Goal: Task Accomplishment & Management: Manage account settings

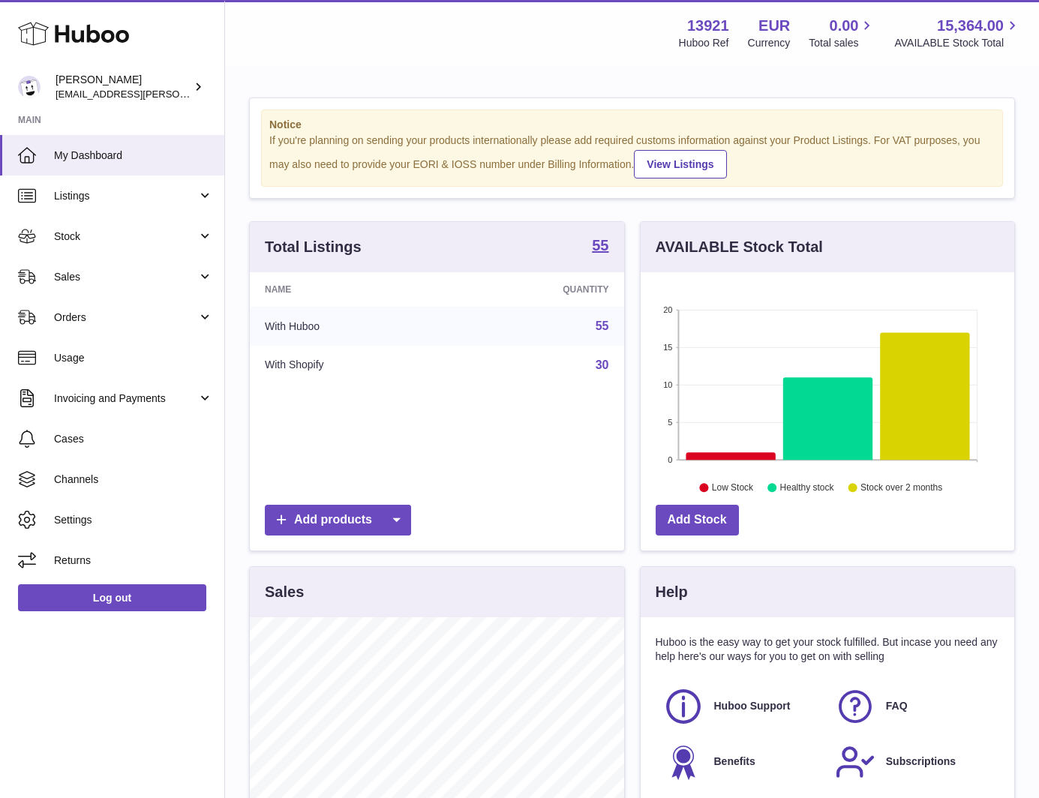
scroll to position [749646, 749506]
click at [85, 331] on link "Orders" at bounding box center [112, 317] width 224 height 40
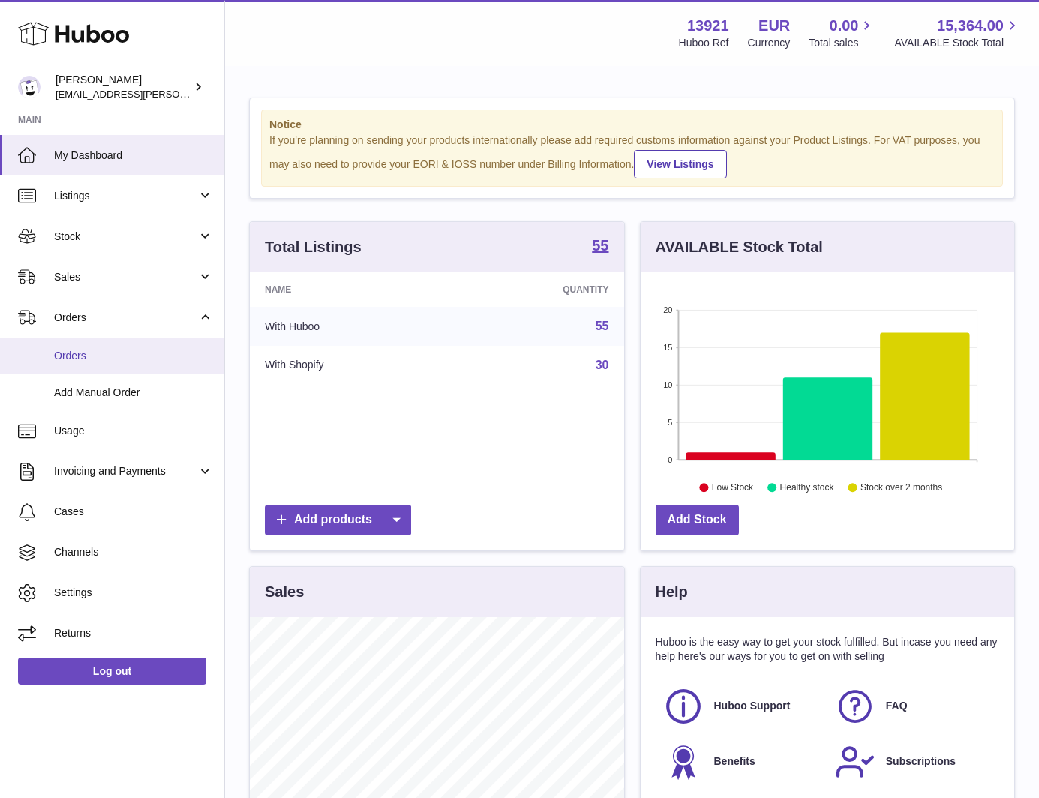
click at [98, 346] on link "Orders" at bounding box center [112, 355] width 224 height 37
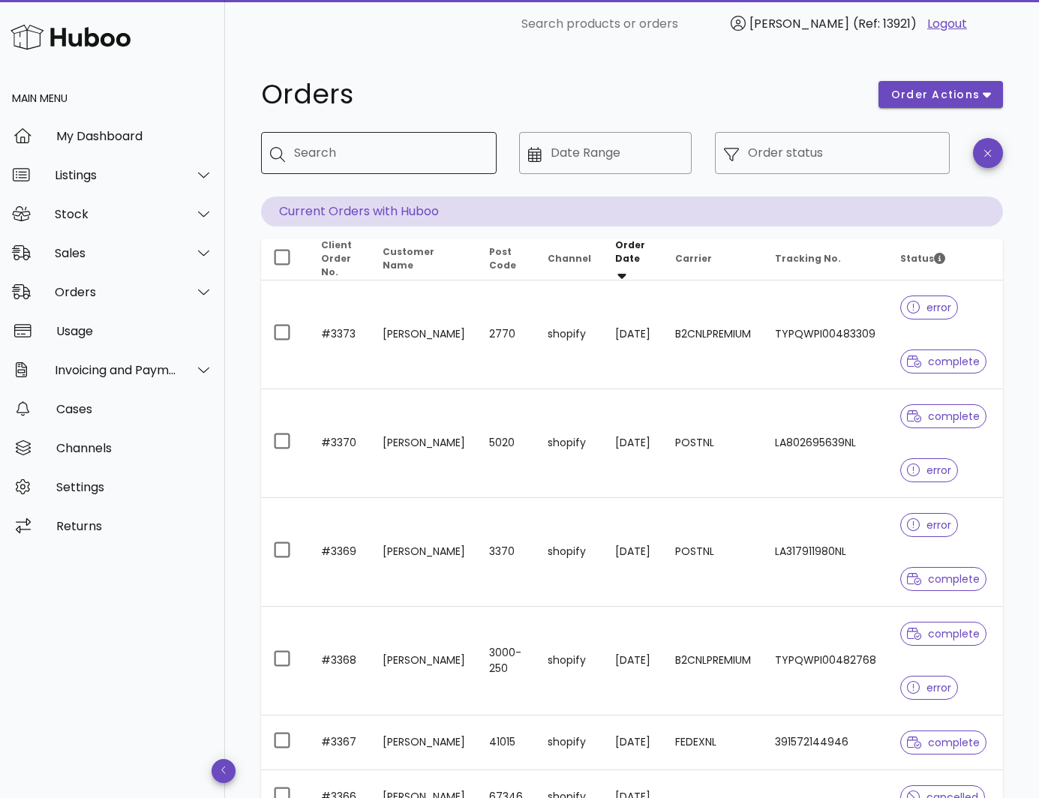
click at [368, 142] on input "Search" at bounding box center [389, 153] width 190 height 24
paste input "****"
type input "****"
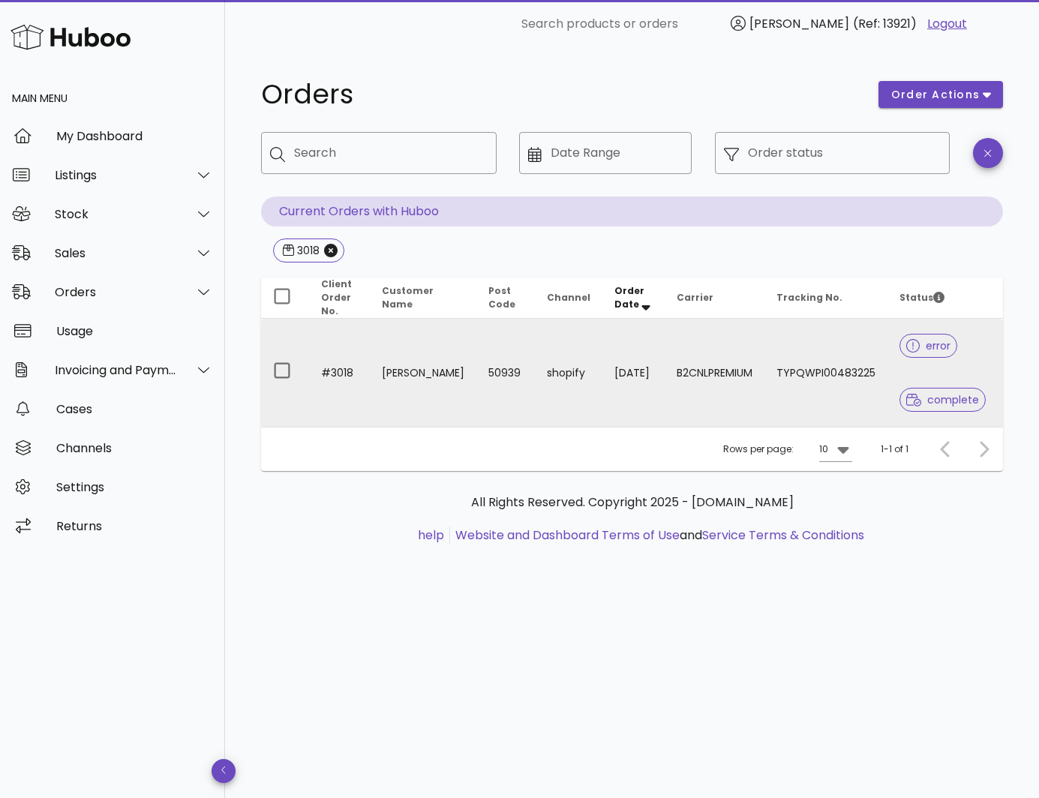
click at [400, 362] on td "Gina Aleatrati" at bounding box center [423, 373] width 106 height 108
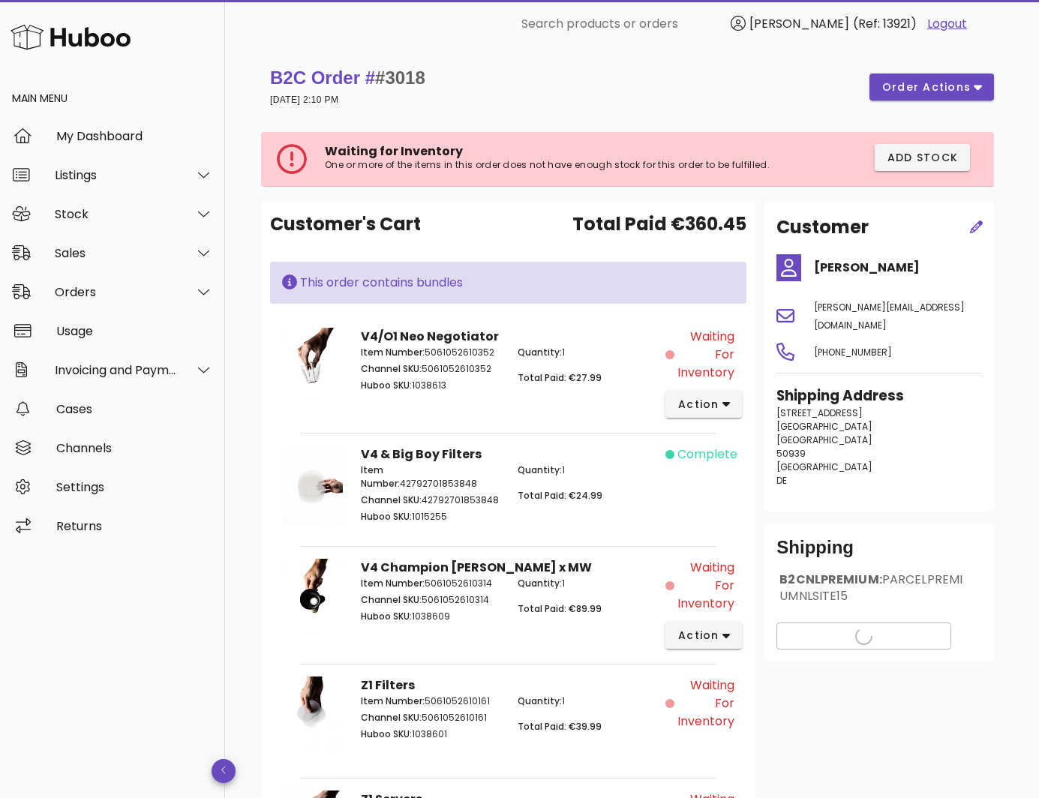
click at [841, 271] on h4 "Gina Aleatrati" at bounding box center [898, 268] width 168 height 18
copy div "Gina Aleatrati"
click at [120, 292] on div "Orders" at bounding box center [116, 292] width 122 height 14
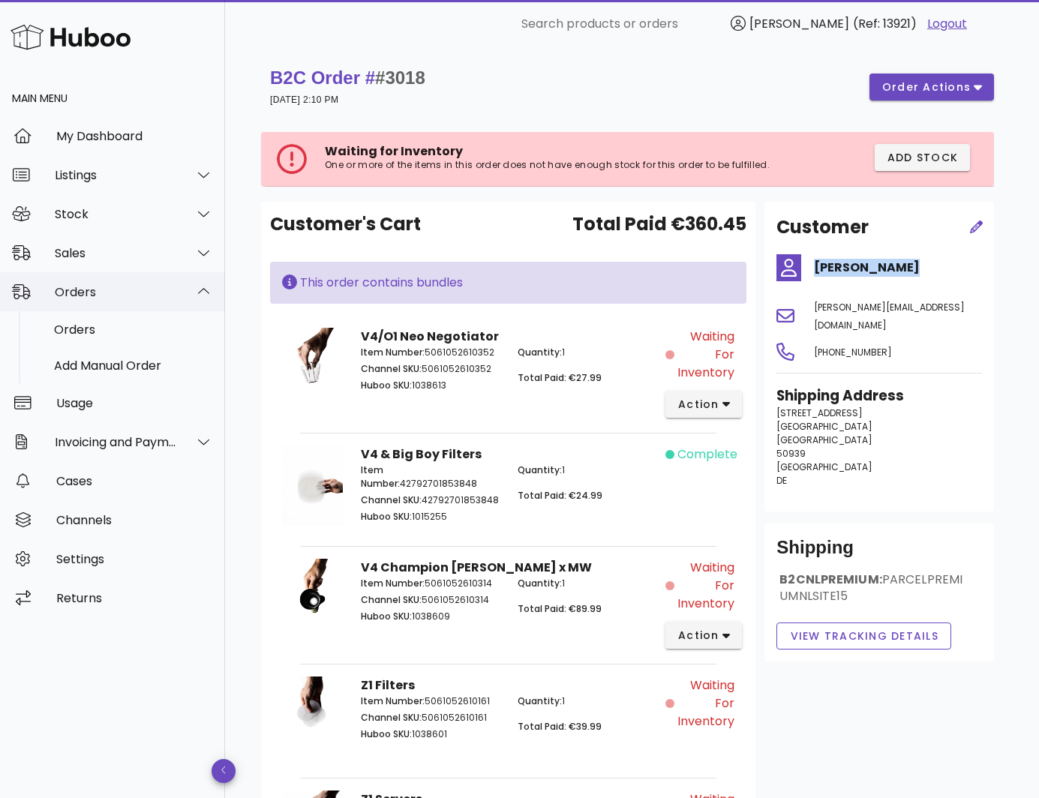
click at [121, 295] on div "Orders" at bounding box center [116, 292] width 122 height 14
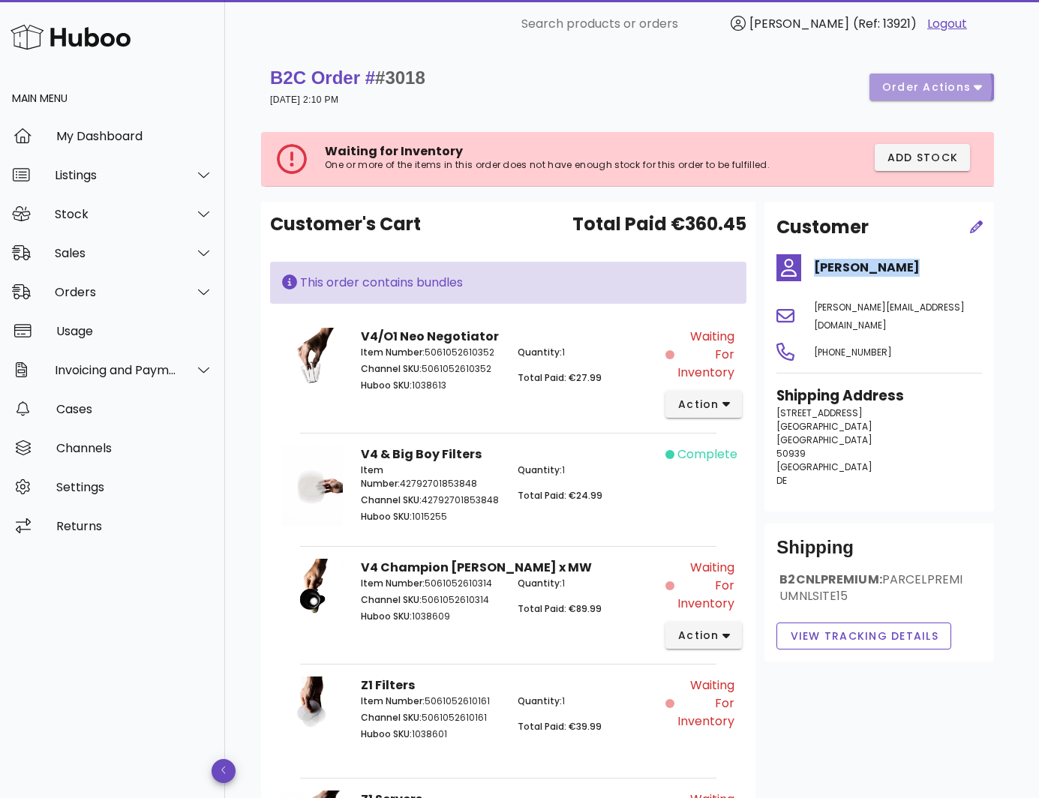
click at [892, 89] on span "order actions" at bounding box center [926, 87] width 90 height 16
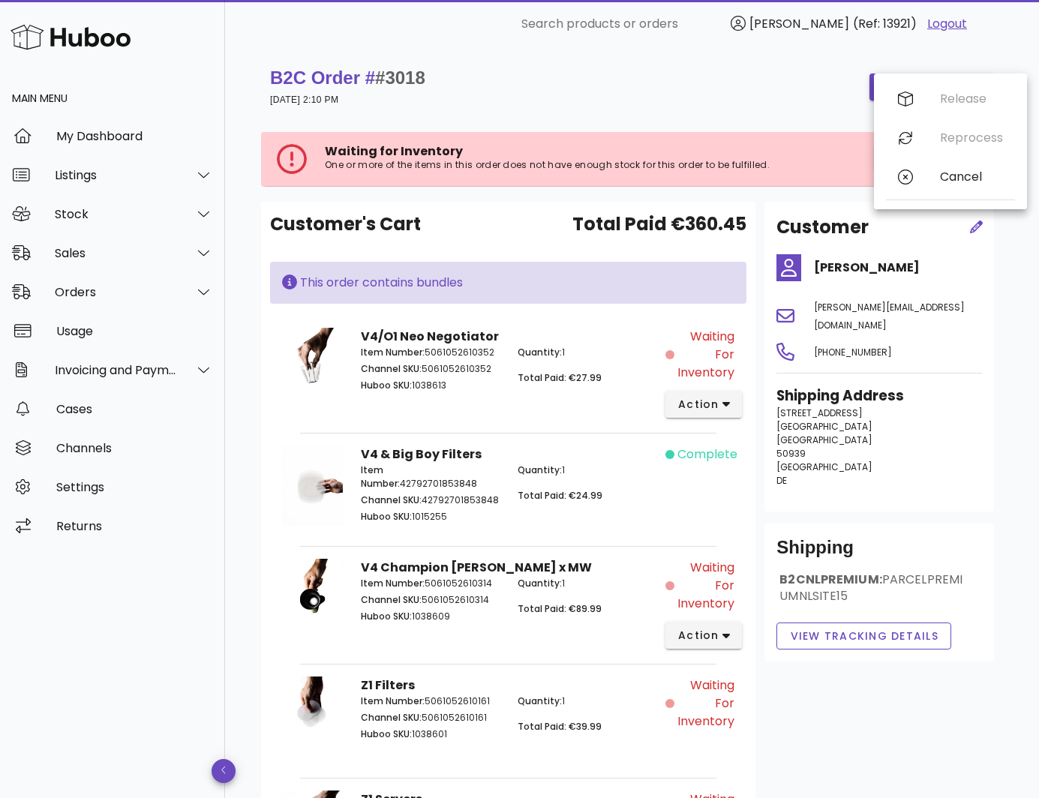
click at [766, 94] on div "B2C Order # #3018 26 May 2025 at 2:10 PM order actions" at bounding box center [632, 87] width 724 height 42
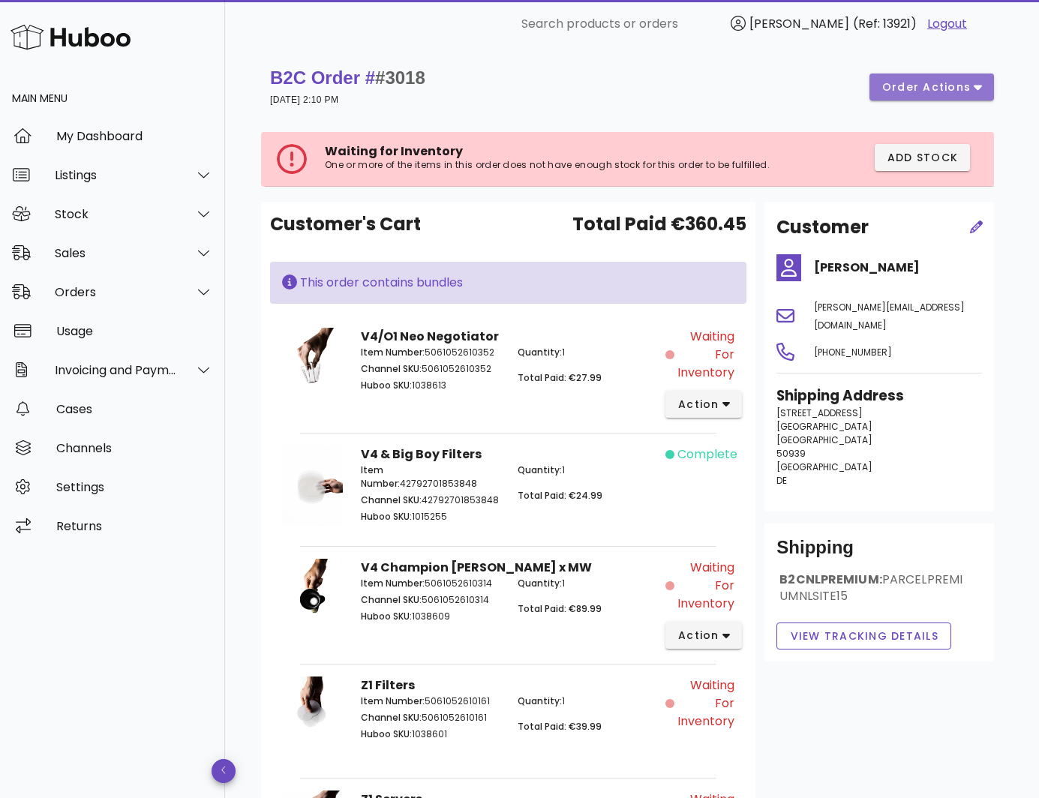
click at [926, 87] on span "order actions" at bounding box center [926, 87] width 90 height 16
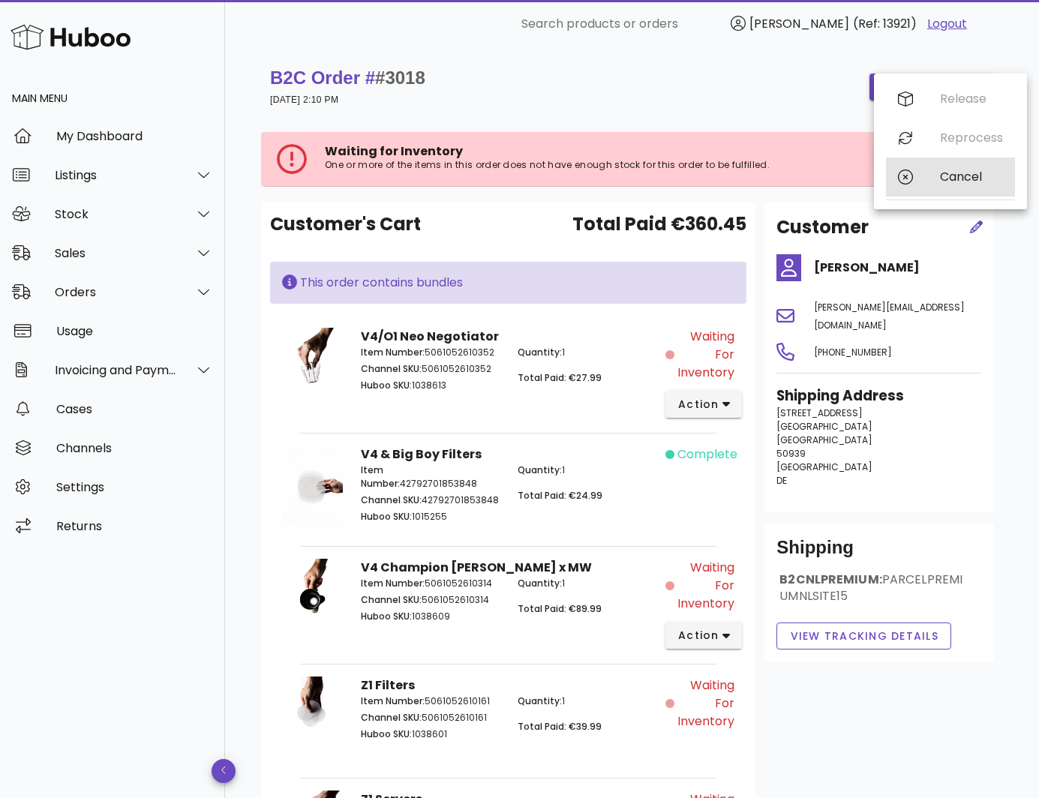
click at [946, 173] on div "Cancel" at bounding box center [971, 176] width 63 height 14
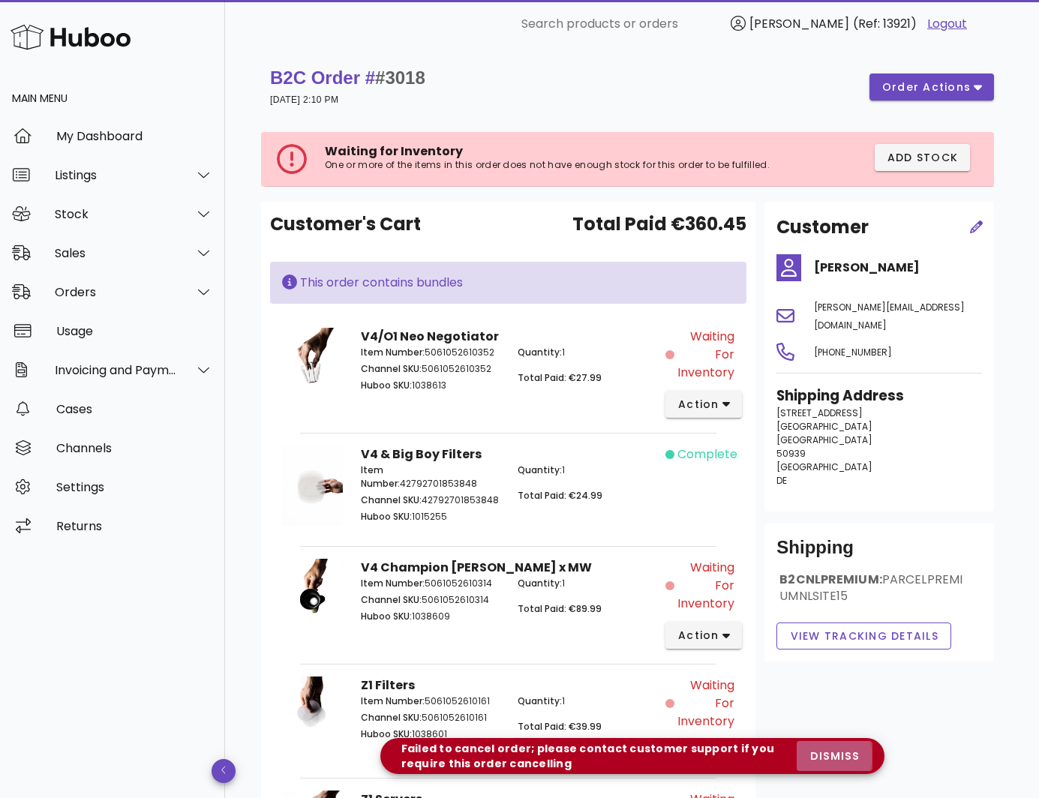
click at [838, 760] on span "dismiss" at bounding box center [833, 756] width 51 height 16
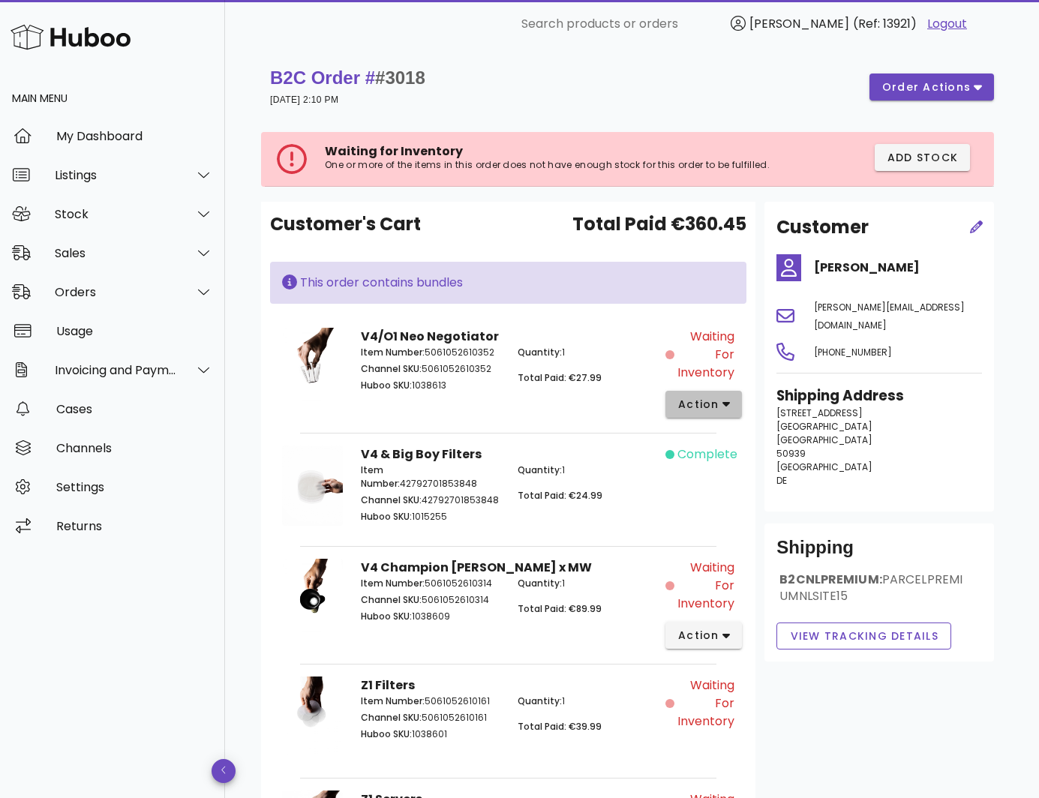
click at [696, 406] on span "action" at bounding box center [698, 405] width 42 height 16
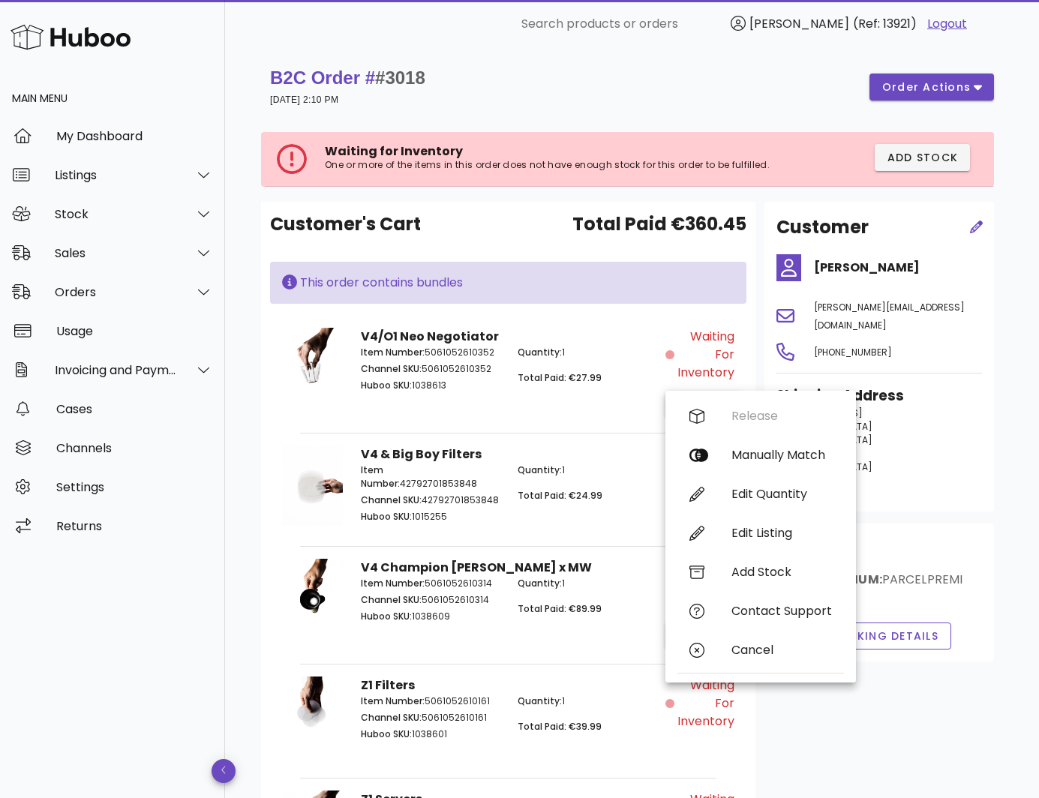
click at [588, 472] on p "Quantity: 1" at bounding box center [586, 469] width 139 height 13
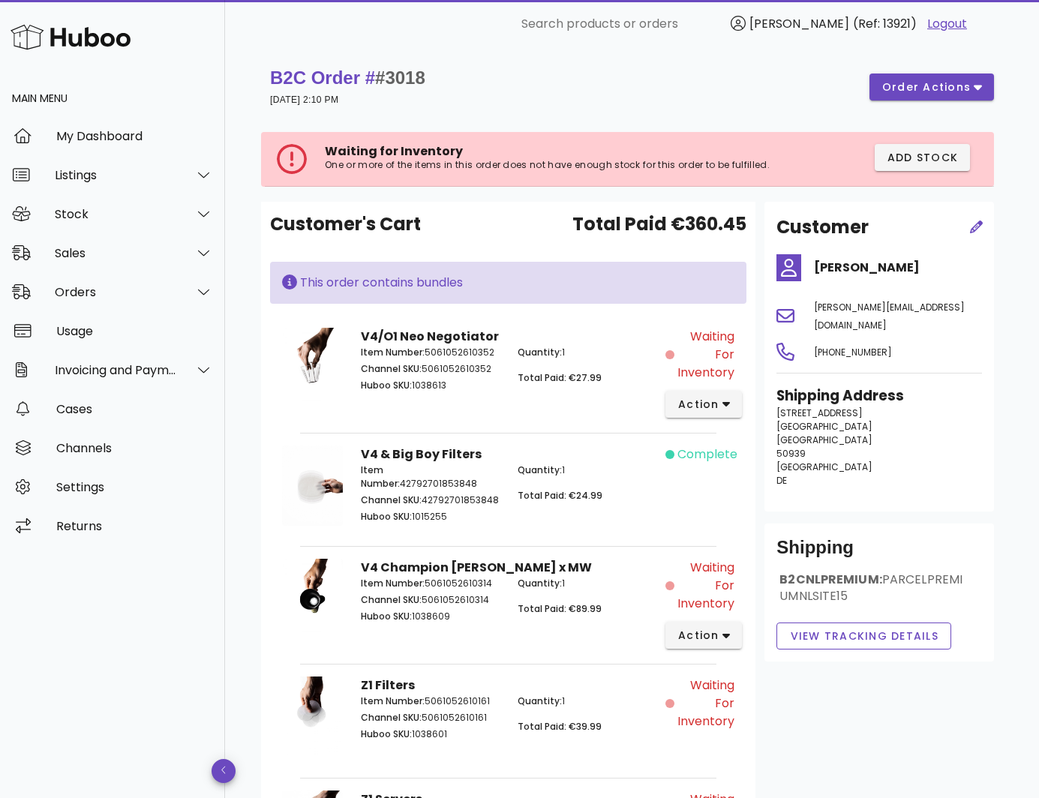
click at [413, 83] on span "#3018" at bounding box center [400, 77] width 50 height 20
click at [484, 78] on div "B2C Order # #3018 26 May 2025 at 2:10 PM order actions" at bounding box center [632, 87] width 724 height 42
click at [423, 71] on span "#3018" at bounding box center [400, 77] width 50 height 20
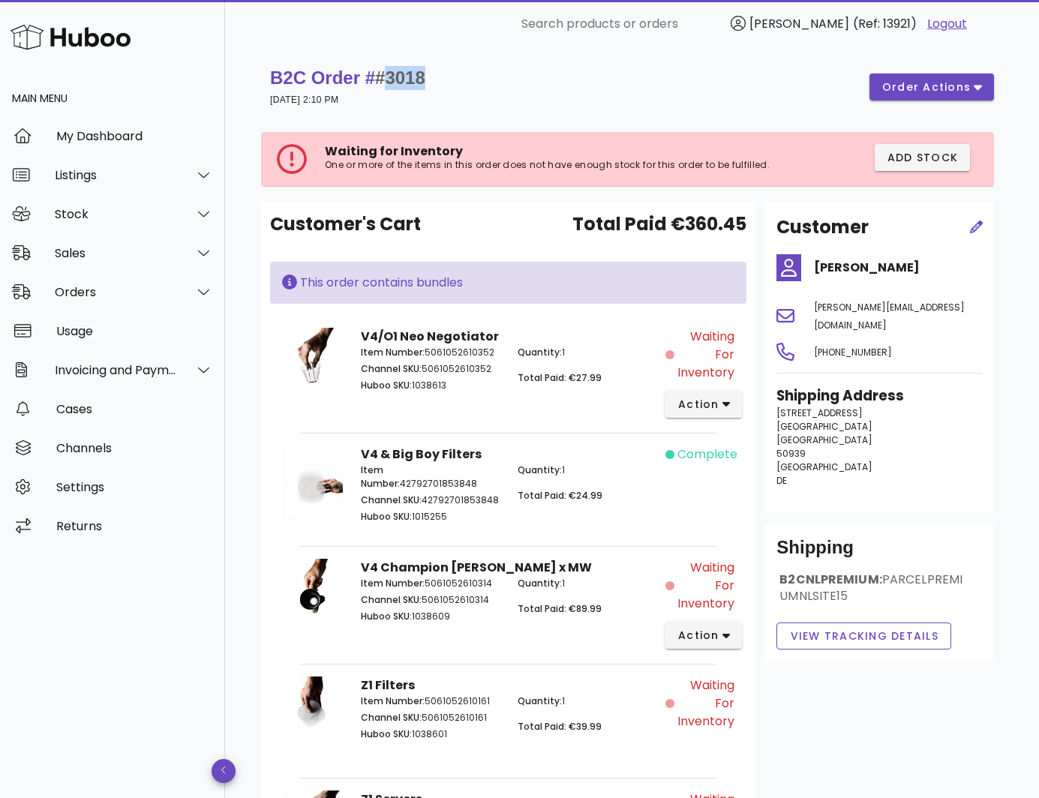
copy span "3018"
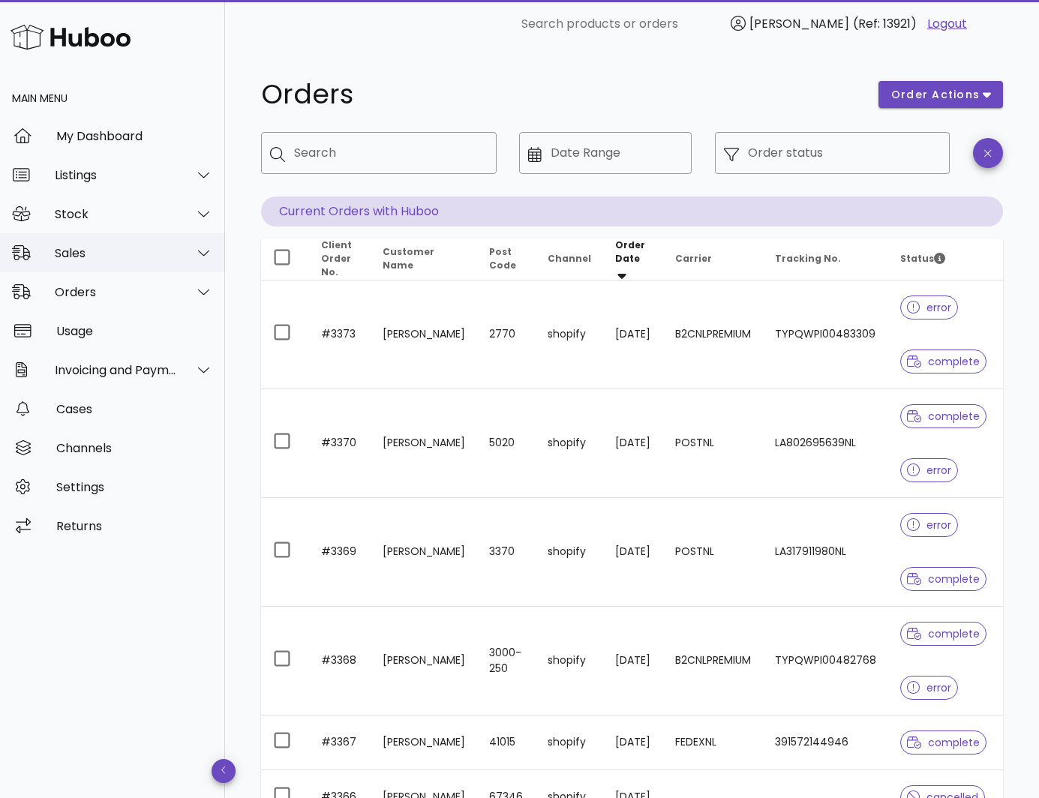
click at [86, 262] on div "Sales" at bounding box center [112, 252] width 225 height 39
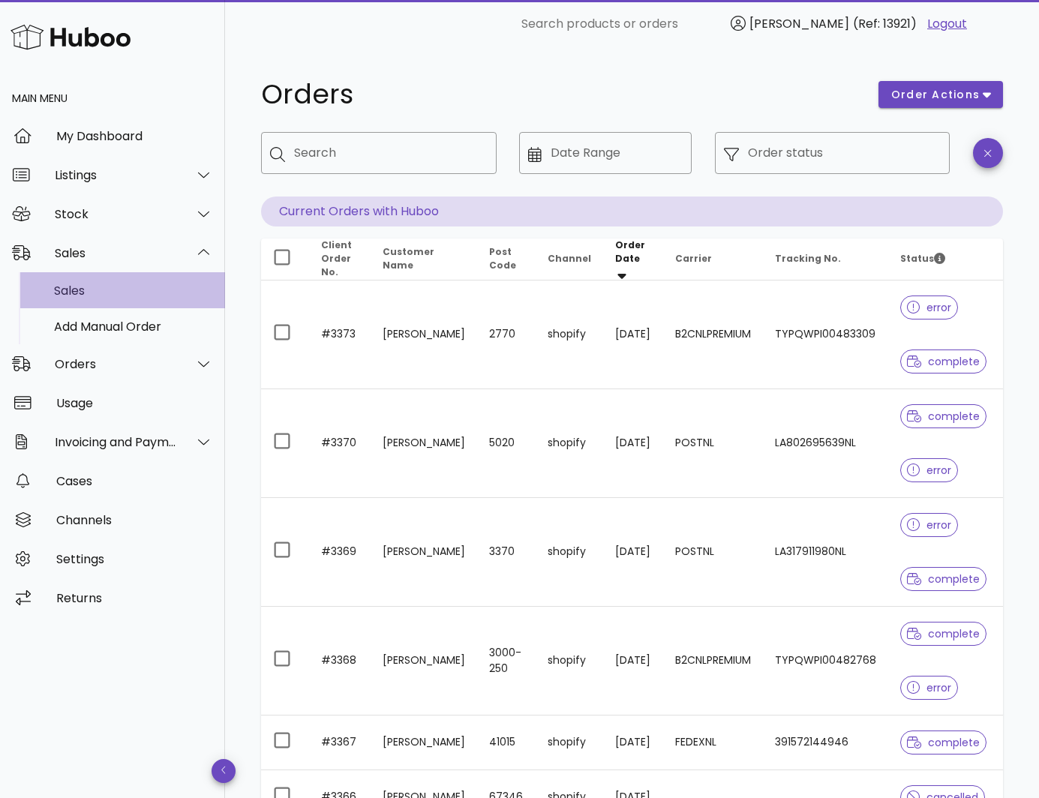
click at [85, 287] on div "Sales" at bounding box center [133, 290] width 159 height 14
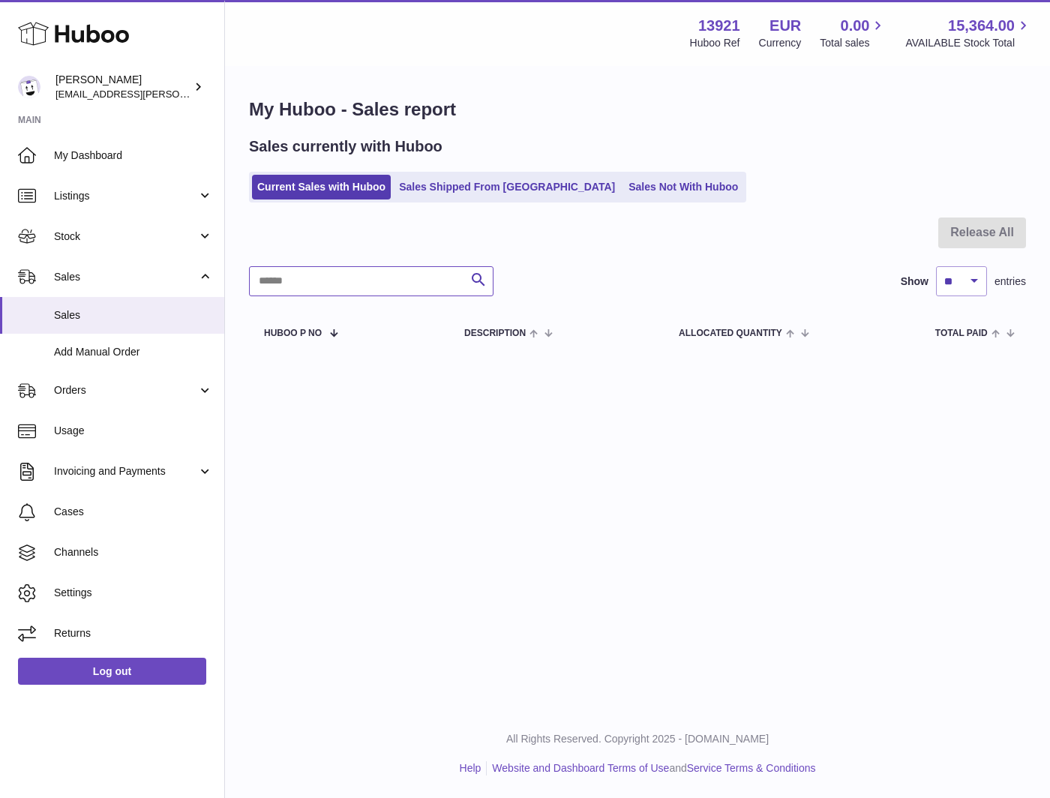
click at [381, 291] on input "text" at bounding box center [371, 281] width 244 height 30
paste input "**********"
type input "**********"
click at [451, 178] on link "Sales Shipped From Huboo" at bounding box center [507, 187] width 226 height 25
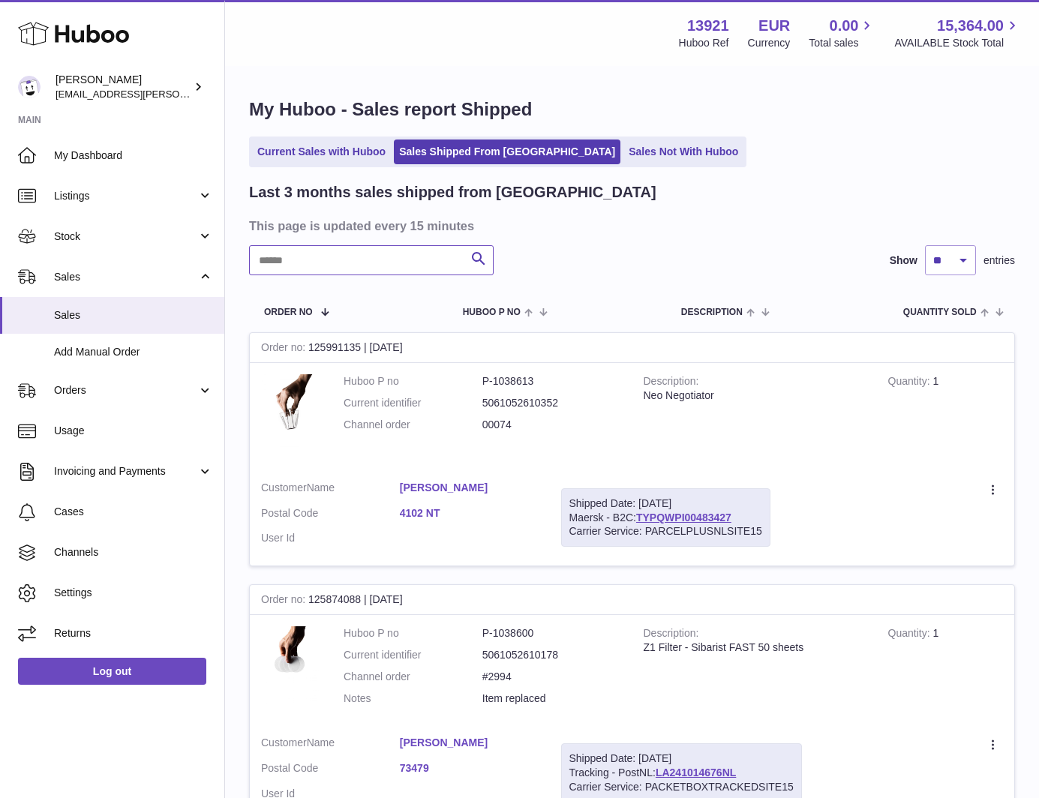
click at [328, 268] on input "text" at bounding box center [371, 260] width 244 height 30
paste input "**********"
type input "**********"
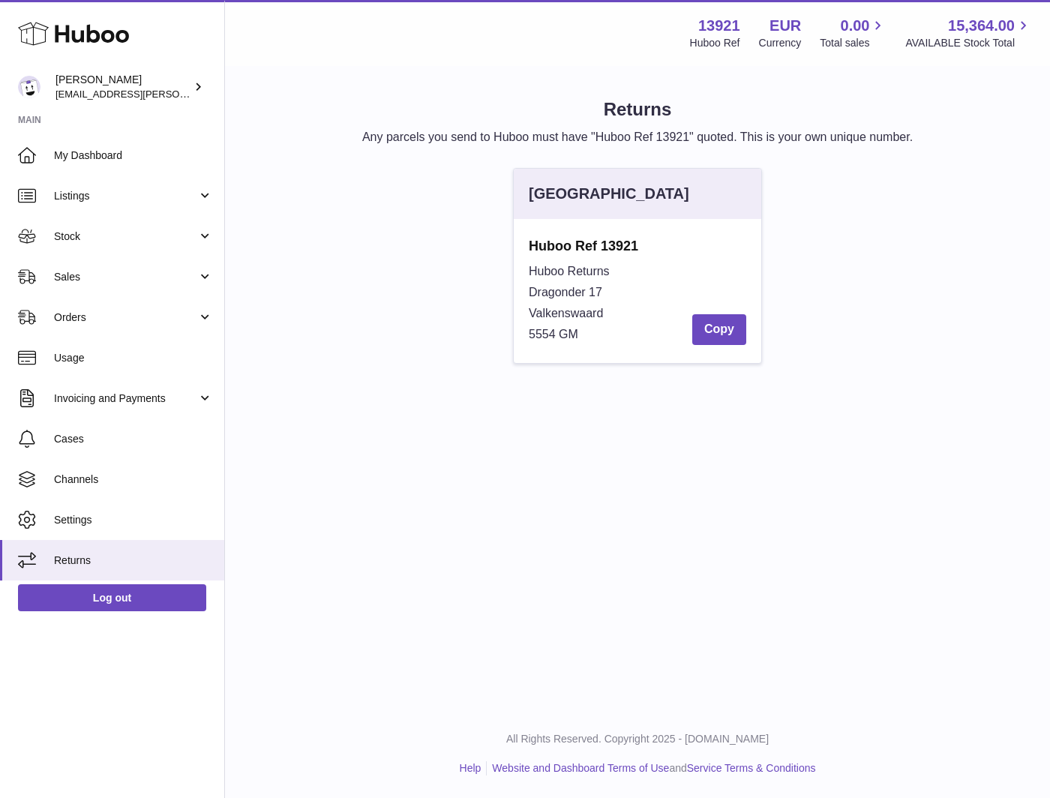
drag, startPoint x: 528, startPoint y: 243, endPoint x: 651, endPoint y: 331, distance: 151.1
click at [651, 331] on div "Huboo Ref 13921 Huboo Returns Dragonder 17 Valkenswaard 5554 GM Copy" at bounding box center [637, 291] width 247 height 144
copy div "Huboo Ref 13921 Huboo Returns Dragonder 17 Valkenswaard 5554 GM"
drag, startPoint x: 402, startPoint y: 179, endPoint x: 367, endPoint y: 127, distance: 63.2
click at [402, 179] on div "[GEOGRAPHIC_DATA] Huboo Ref 13921 Huboo Returns Dragonder 17 Valkenswaard 5554 …" at bounding box center [637, 273] width 792 height 211
